Goal: Task Accomplishment & Management: Use online tool/utility

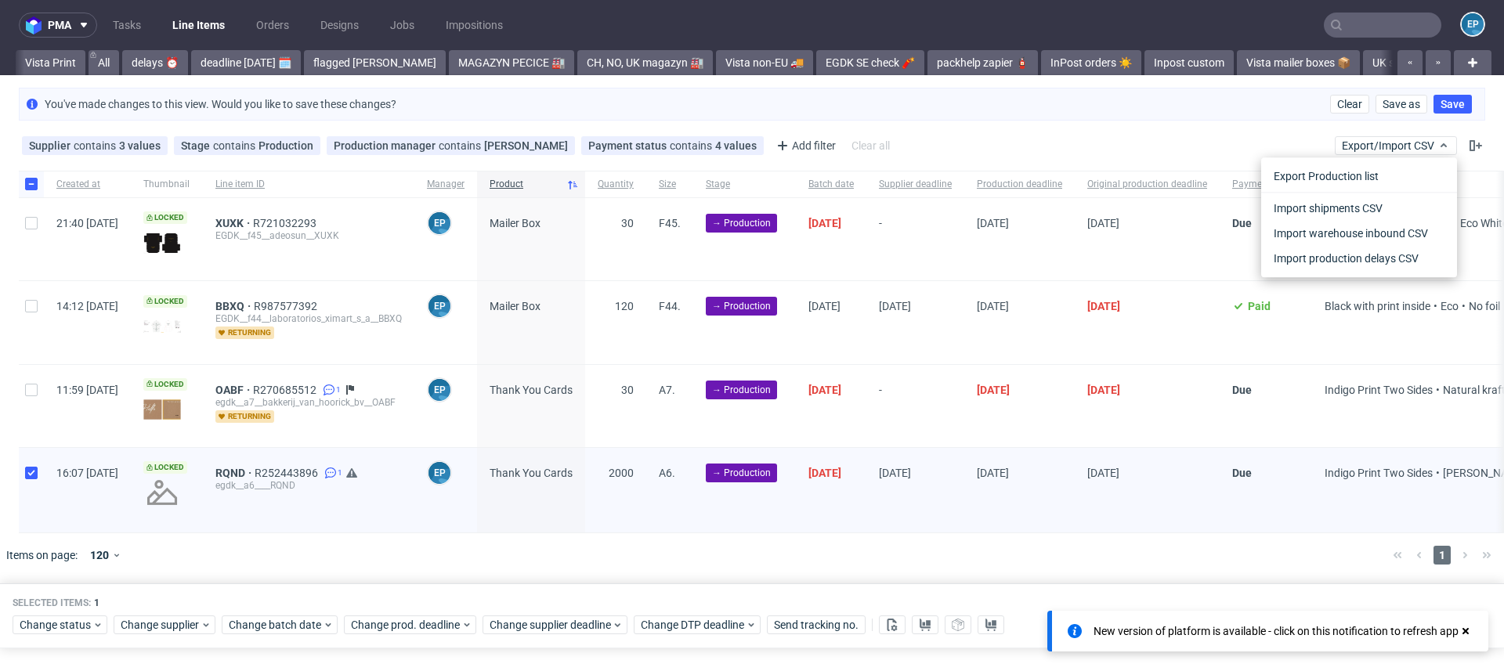
scroll to position [0, 1473]
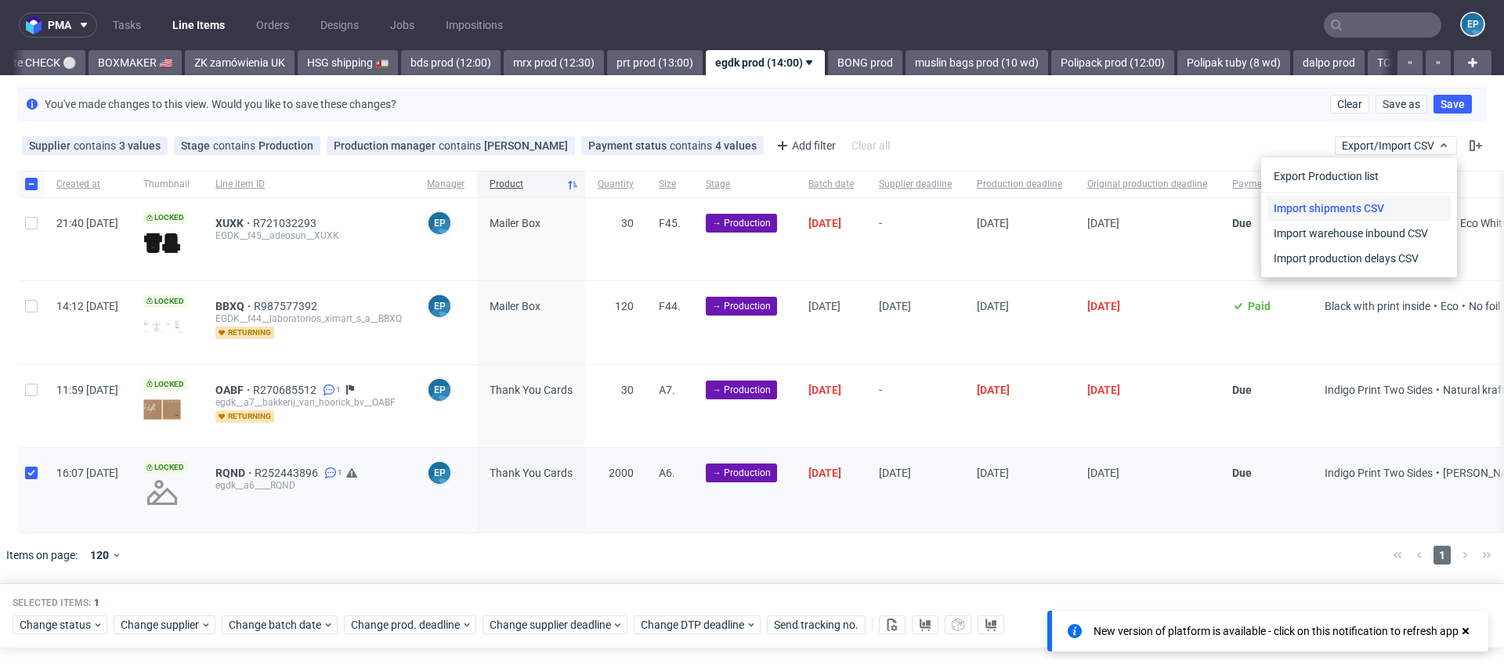
click at [1361, 202] on link "Import shipments CSV" at bounding box center [1358, 208] width 183 height 25
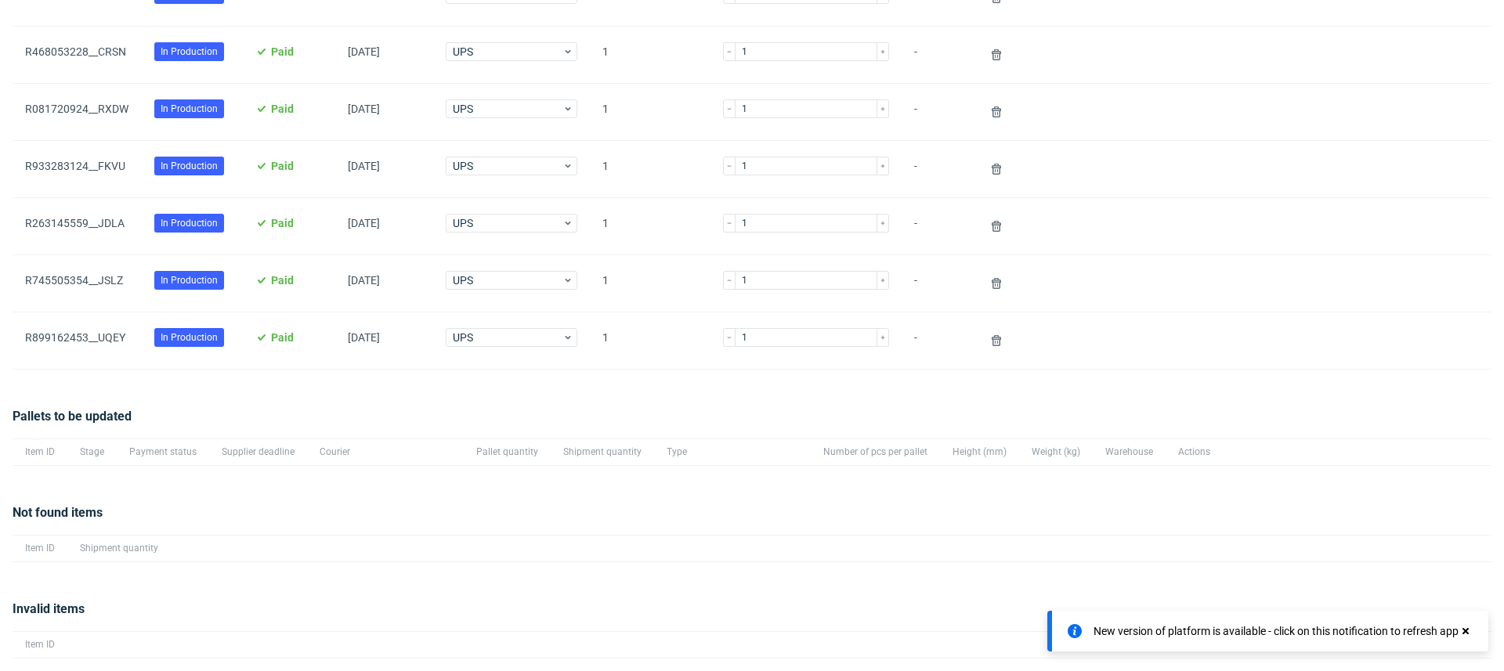
scroll to position [613, 0]
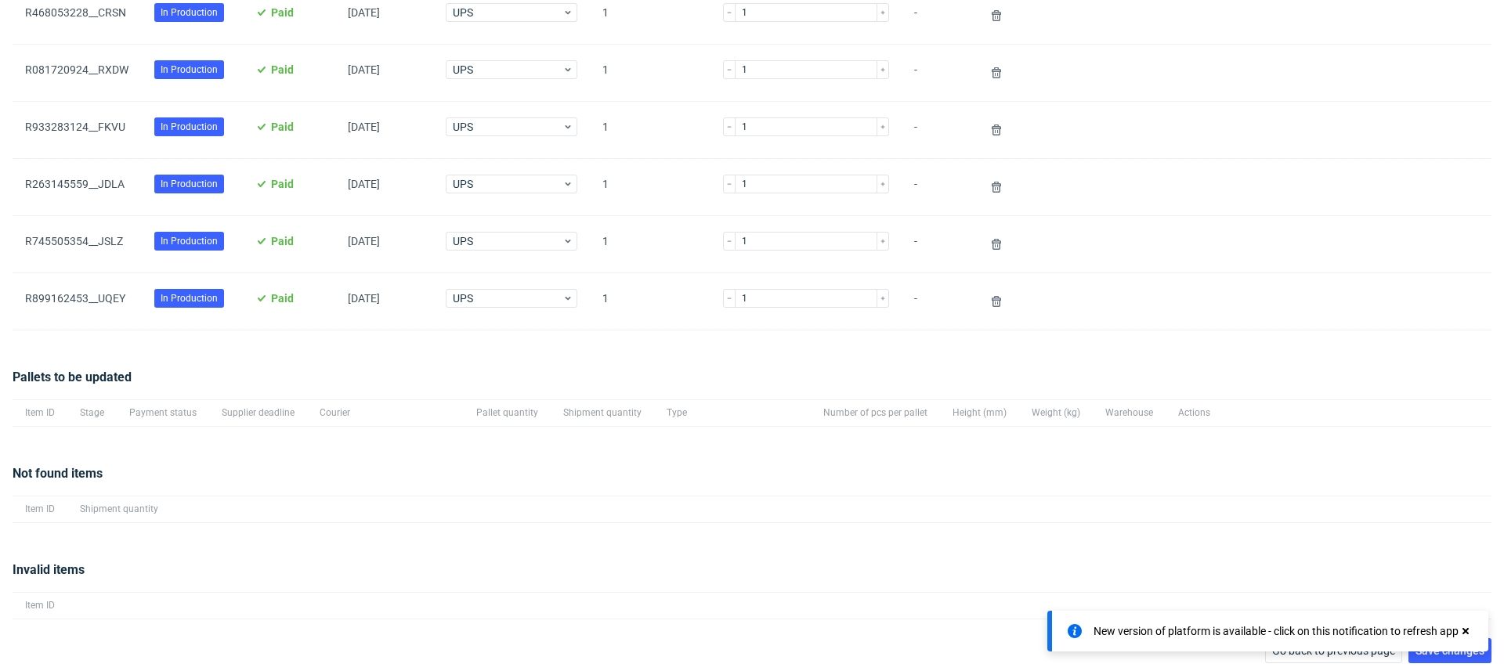
click at [1467, 633] on use at bounding box center [1465, 631] width 6 height 6
click at [1441, 649] on span "Save changes" at bounding box center [1449, 650] width 69 height 11
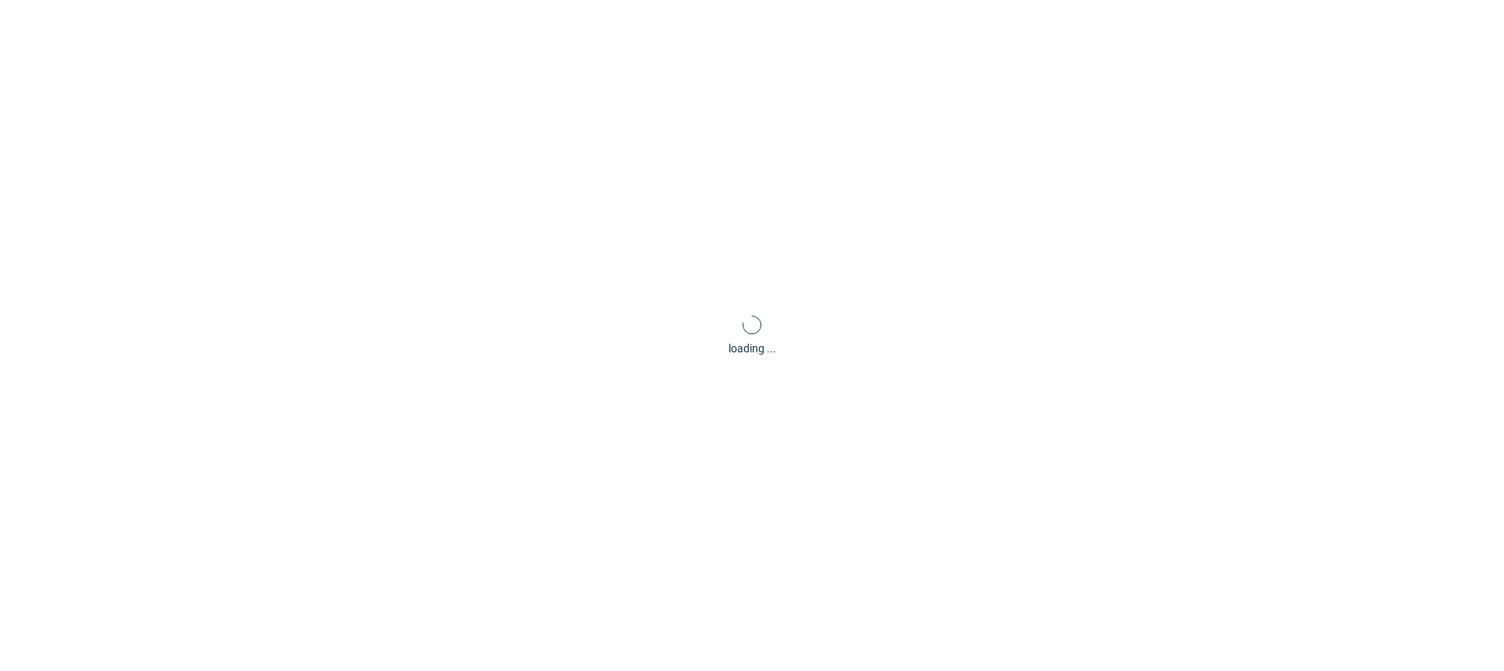
scroll to position [75, 0]
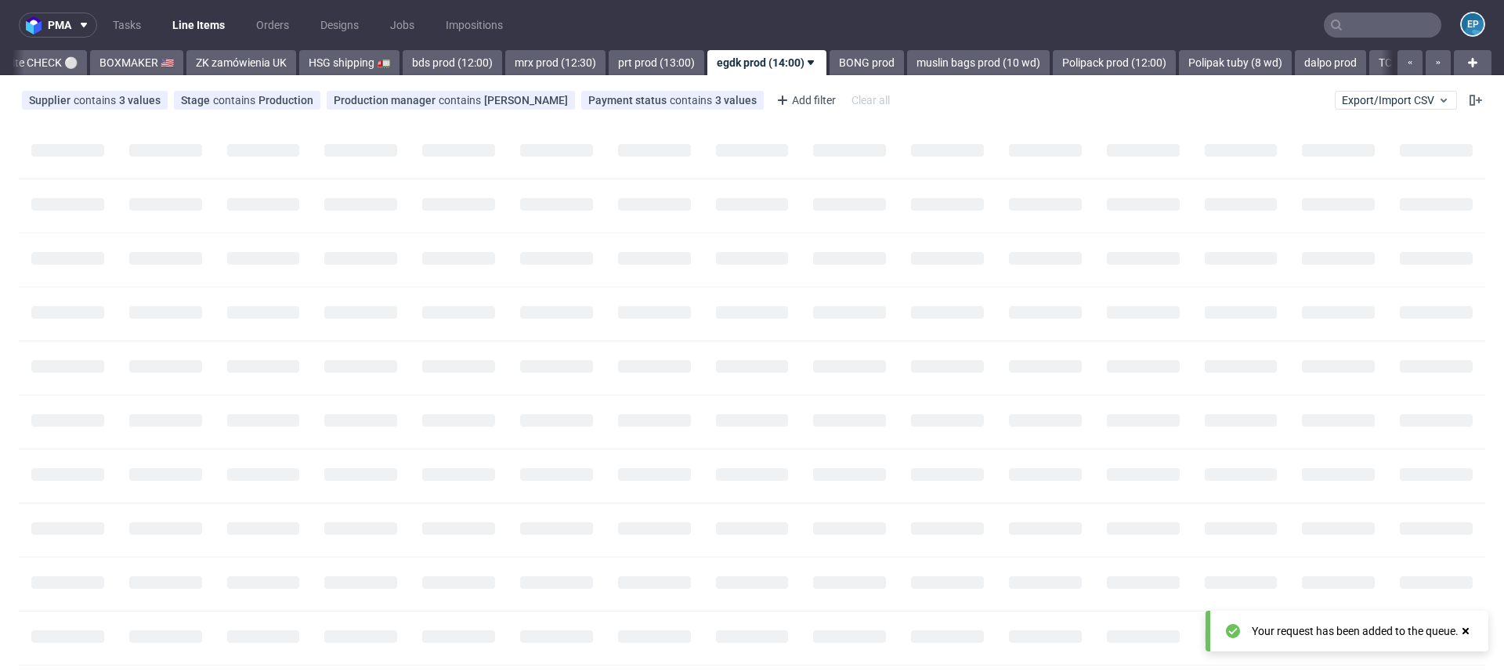
scroll to position [0, 1482]
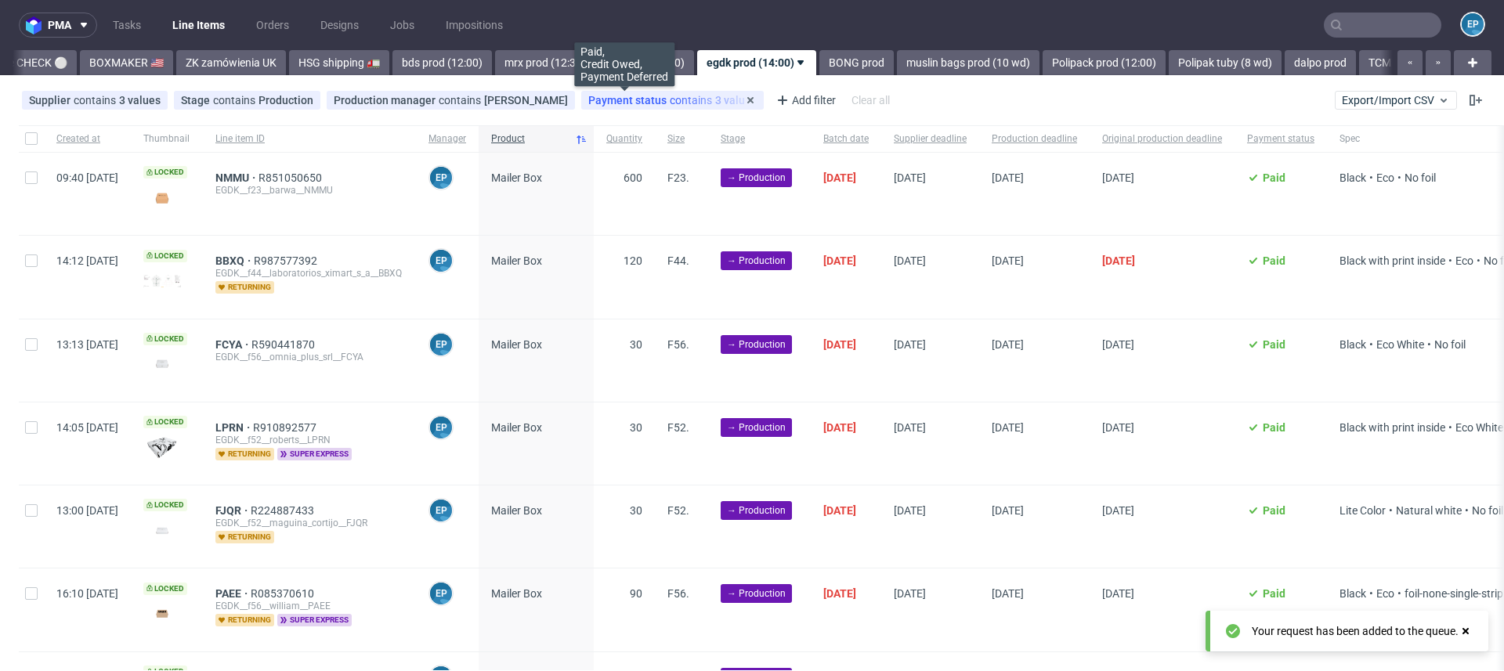
click at [595, 98] on span "Payment status" at bounding box center [628, 100] width 81 height 13
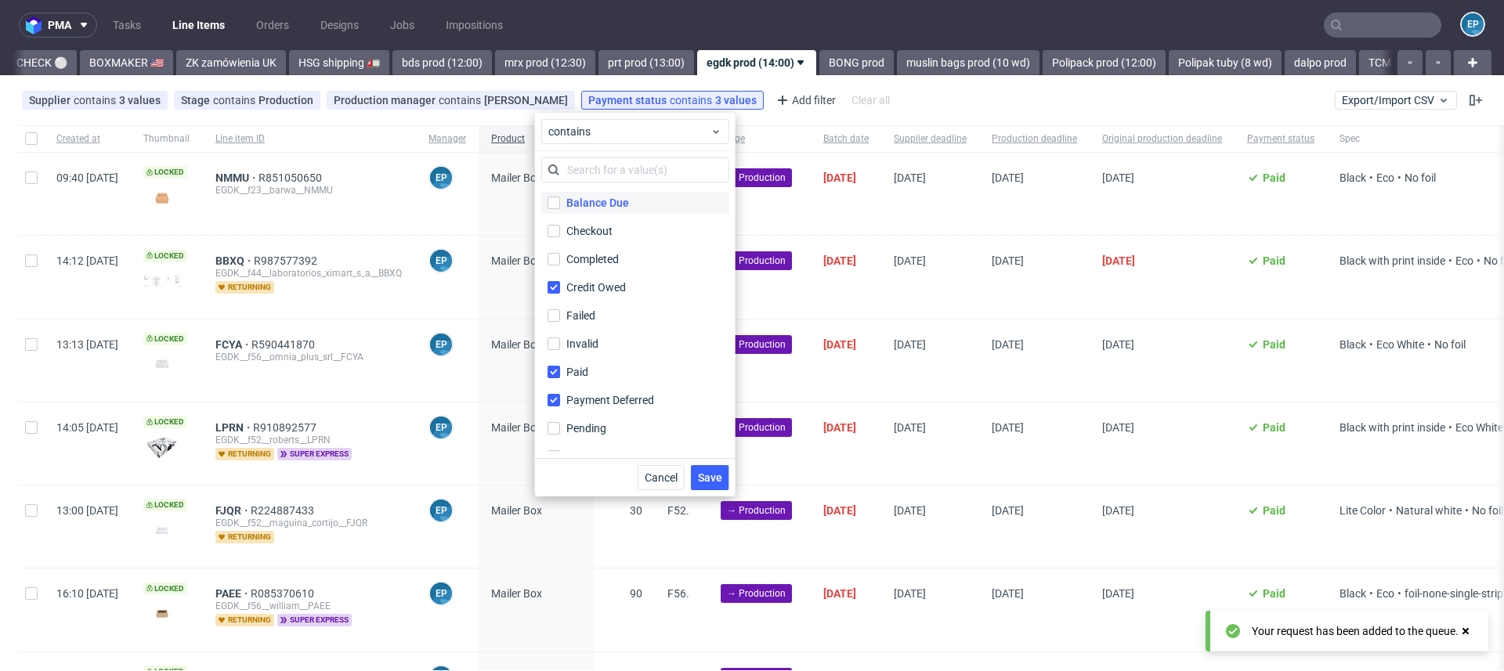
click at [569, 204] on div "Balance Due" at bounding box center [597, 203] width 63 height 16
click at [560, 204] on input "Balance Due" at bounding box center [554, 203] width 13 height 13
checkbox input "true"
click at [704, 475] on span "Save" at bounding box center [710, 477] width 24 height 11
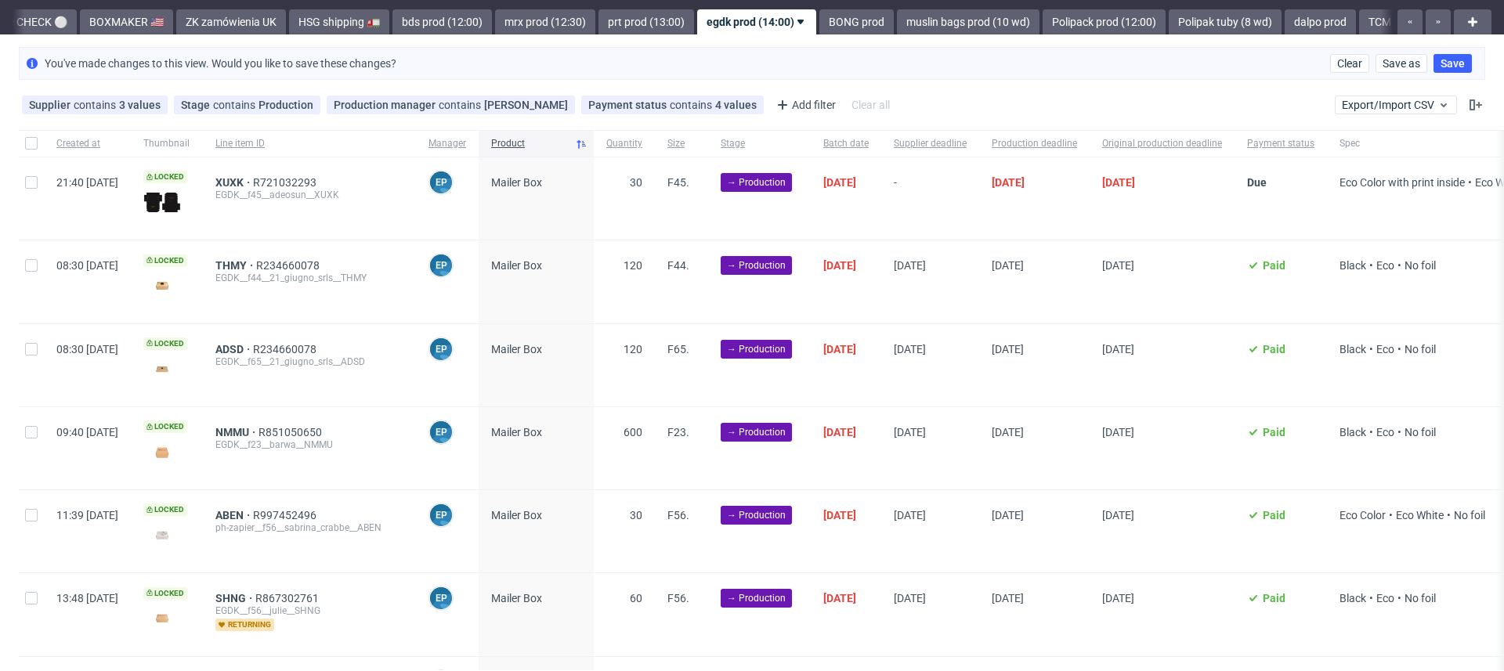
scroll to position [0, 0]
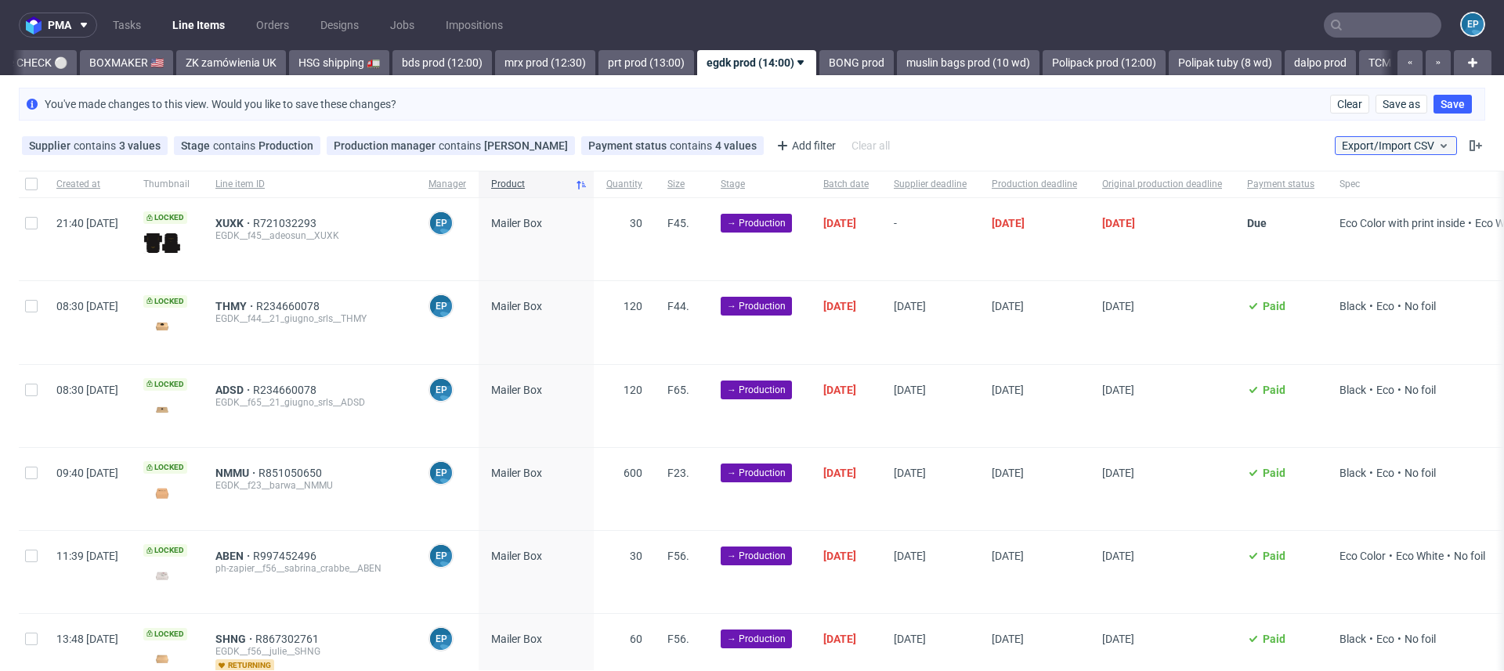
click at [1360, 139] on span "Export/Import CSV" at bounding box center [1396, 145] width 108 height 13
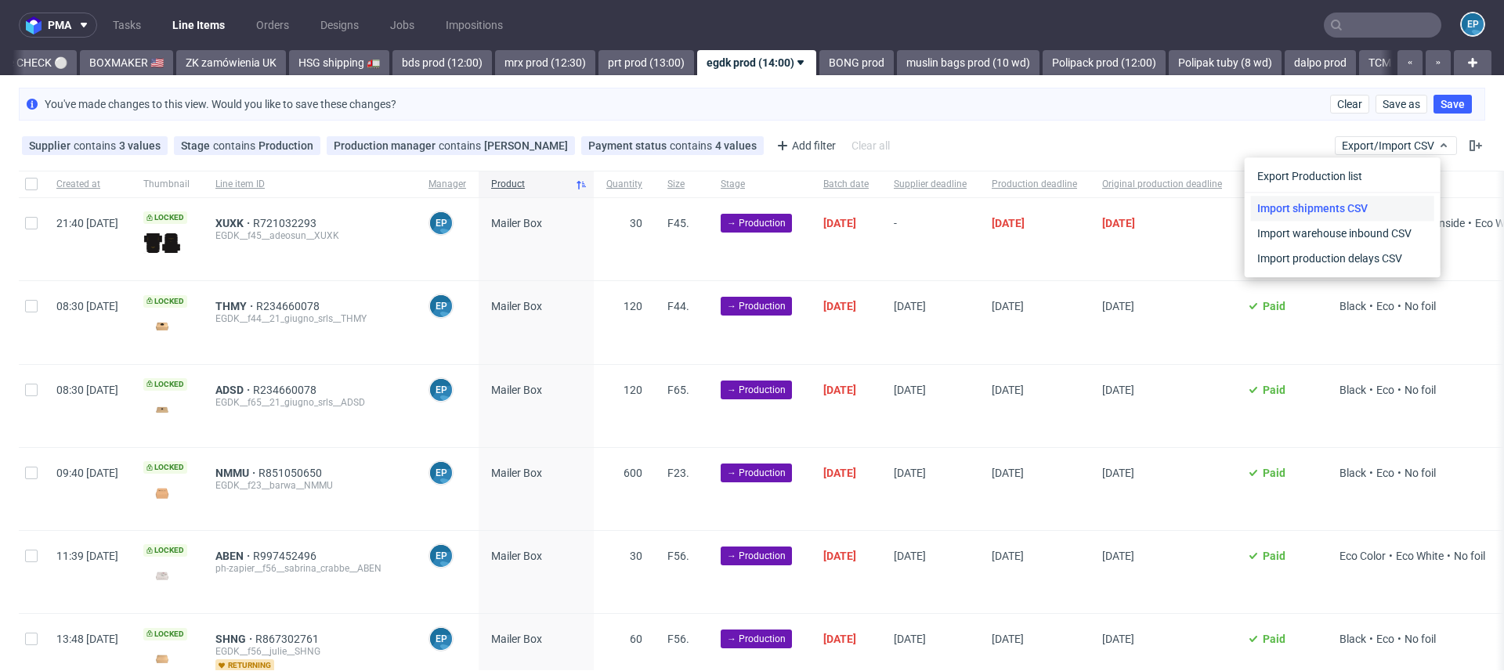
click at [1340, 203] on link "Import shipments CSV" at bounding box center [1342, 208] width 183 height 25
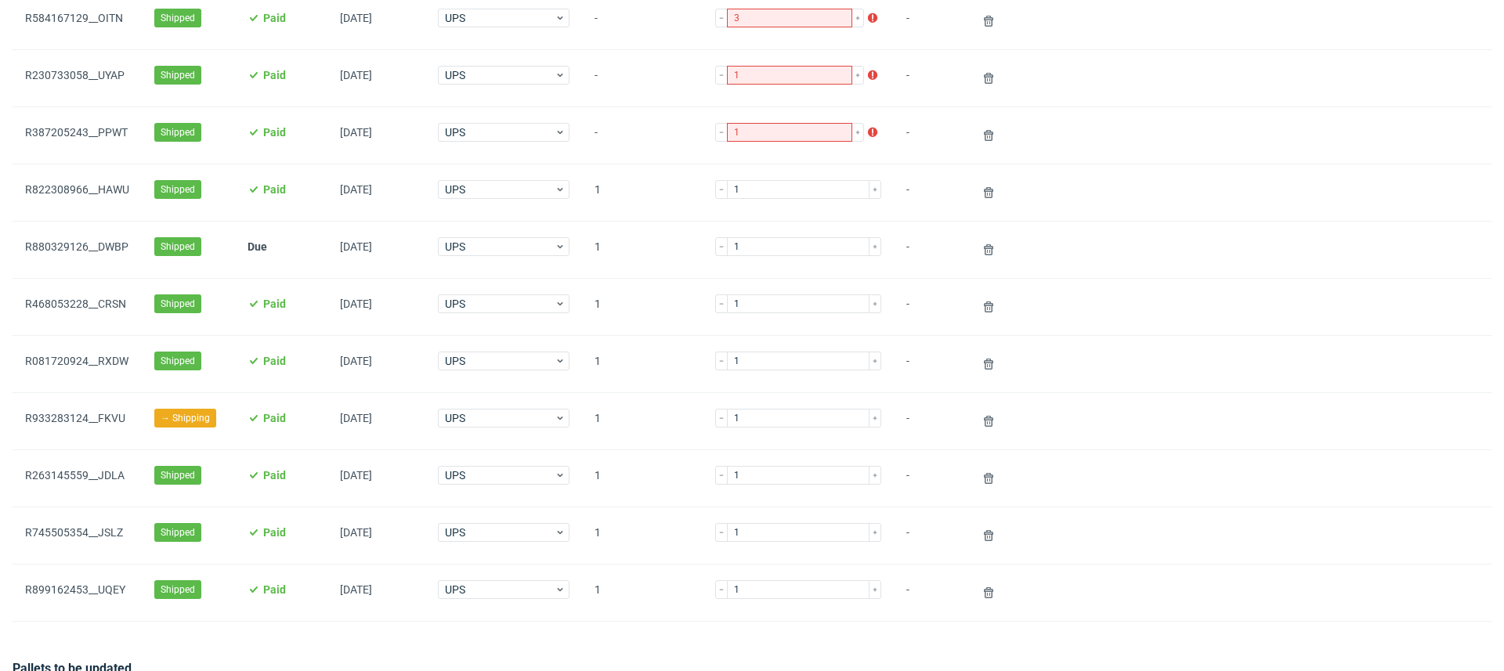
scroll to position [613, 0]
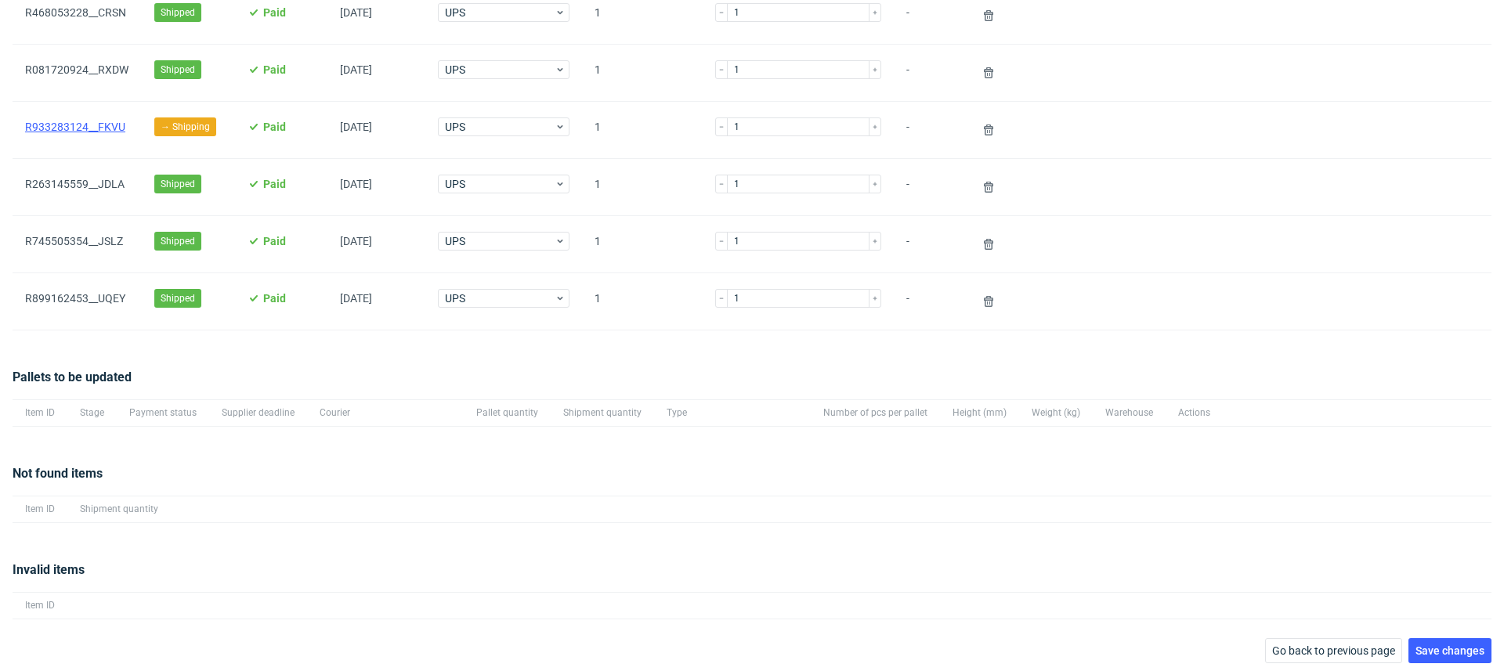
click at [97, 127] on link "R933283124__FKVU" at bounding box center [75, 127] width 100 height 13
